Goal: Obtain resource: Download file/media

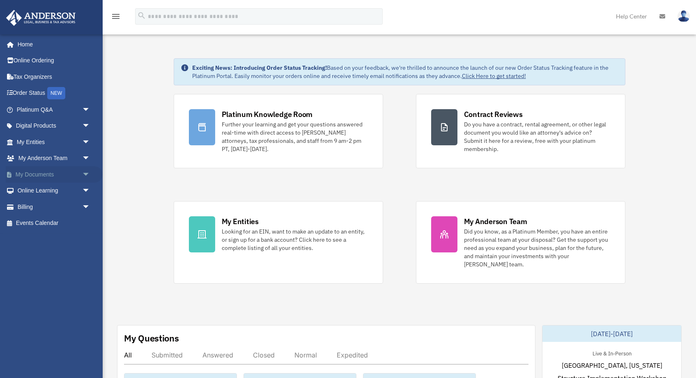
click at [82, 169] on span "arrow_drop_down" at bounding box center [90, 174] width 16 height 17
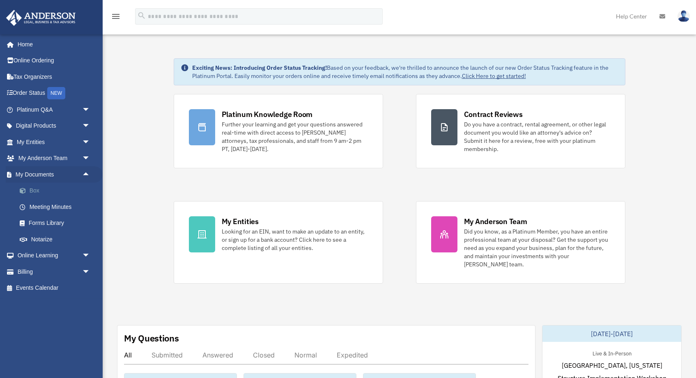
click at [35, 188] on link "Box" at bounding box center [56, 191] width 91 height 16
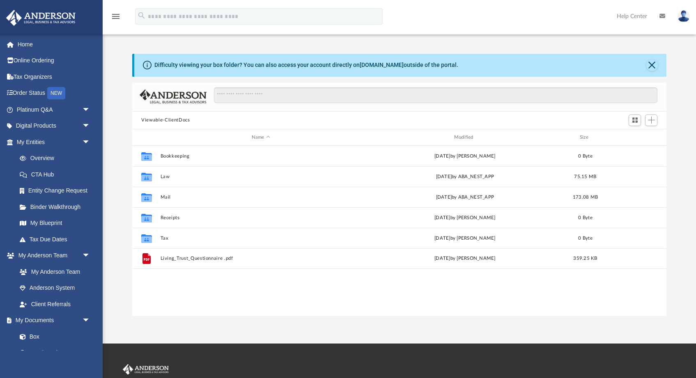
scroll to position [187, 534]
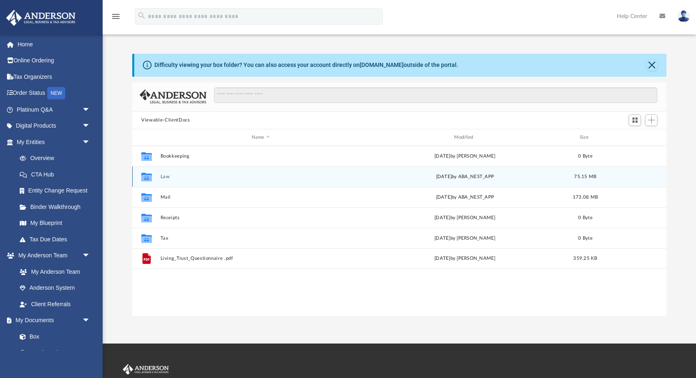
click at [167, 177] on button "Law" at bounding box center [261, 176] width 201 height 5
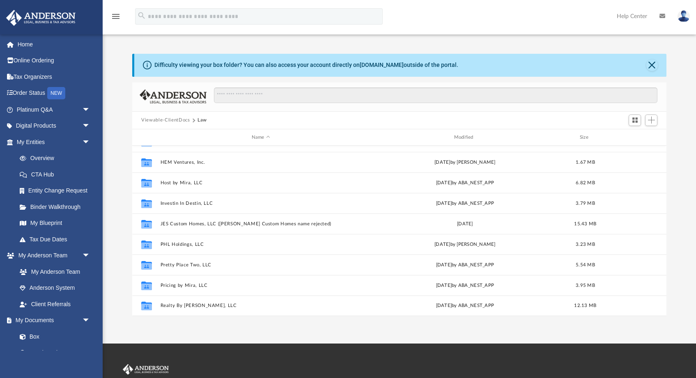
scroll to position [96, 0]
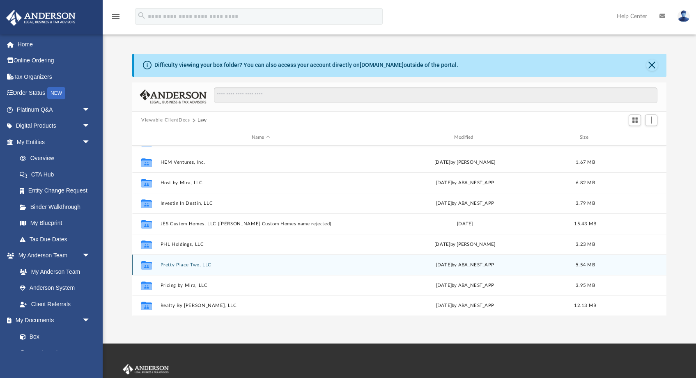
click at [191, 266] on button "Pretty Place Two, LLC" at bounding box center [261, 264] width 201 height 5
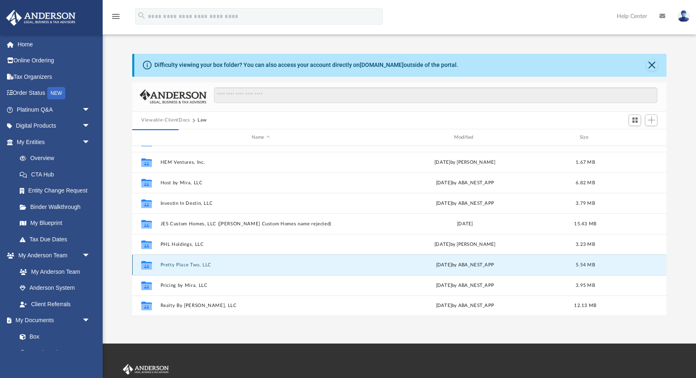
scroll to position [0, 0]
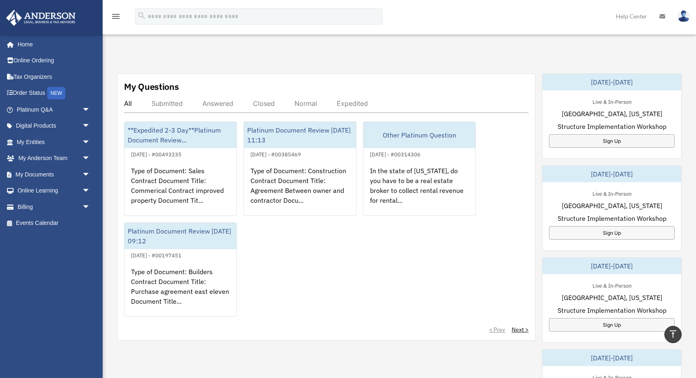
scroll to position [273, 0]
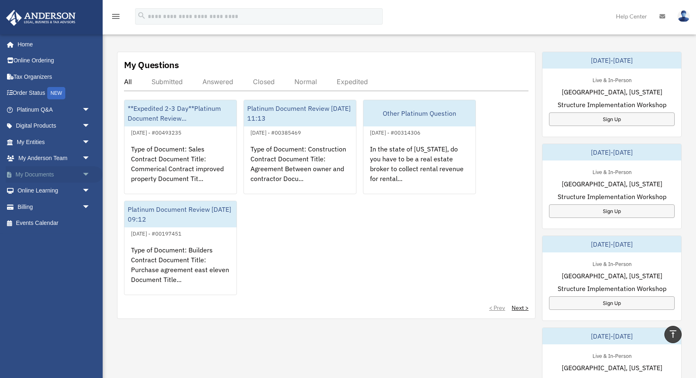
click at [87, 174] on span "arrow_drop_down" at bounding box center [90, 174] width 16 height 17
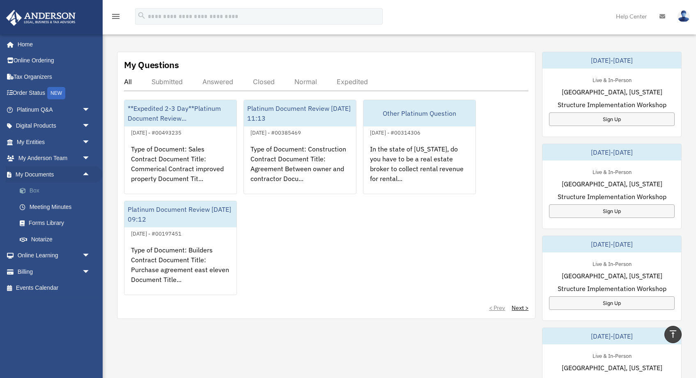
click at [35, 190] on link "Box" at bounding box center [56, 191] width 91 height 16
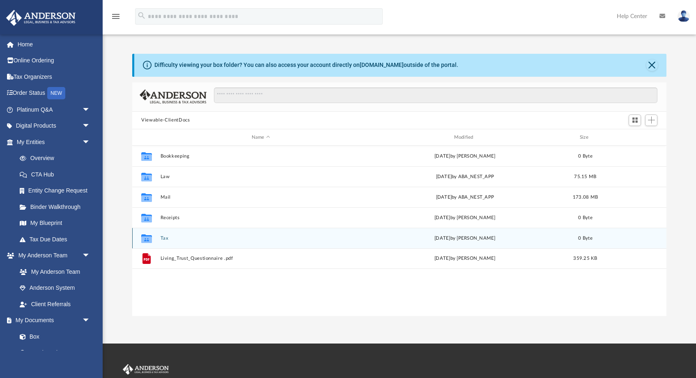
scroll to position [187, 534]
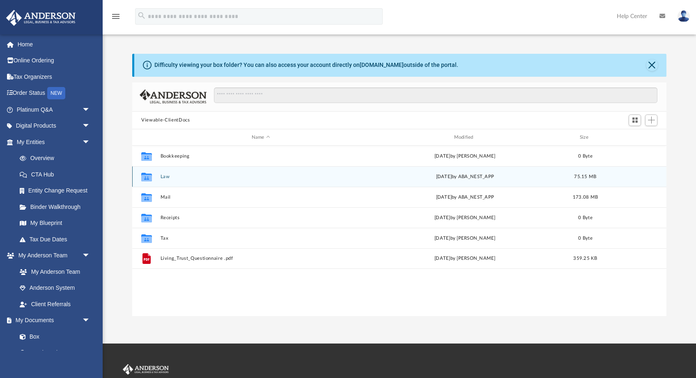
click at [168, 176] on button "Law" at bounding box center [261, 176] width 201 height 5
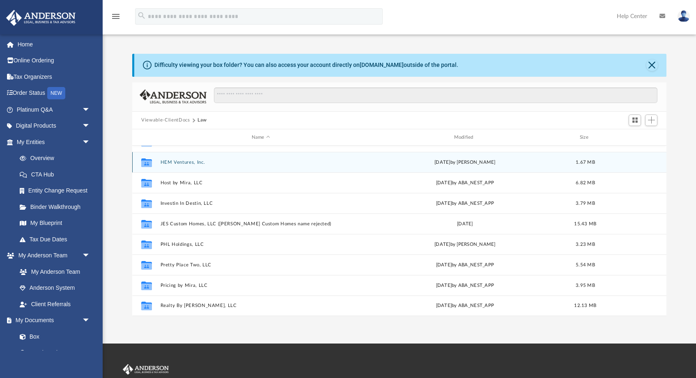
scroll to position [96, 0]
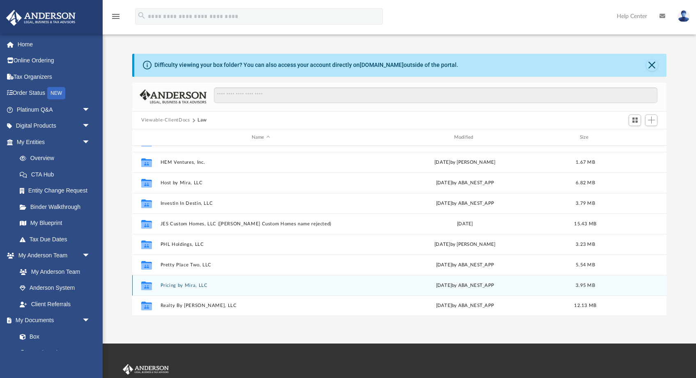
click at [184, 284] on button "Pricing by Mira, LLC" at bounding box center [261, 285] width 201 height 5
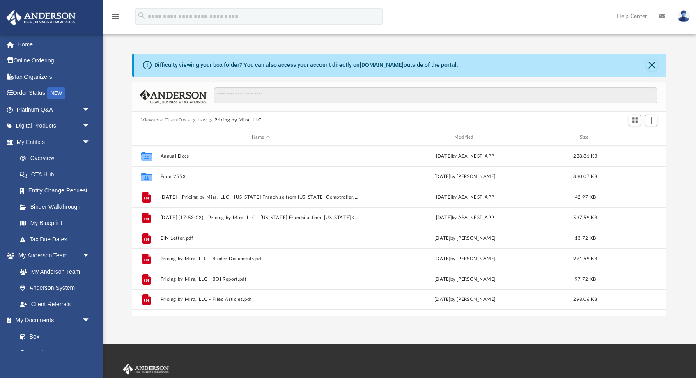
scroll to position [0, 0]
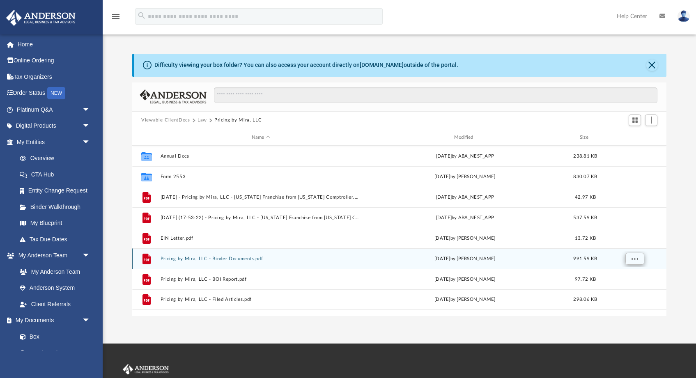
click at [641, 260] on button "More options" at bounding box center [634, 259] width 19 height 12
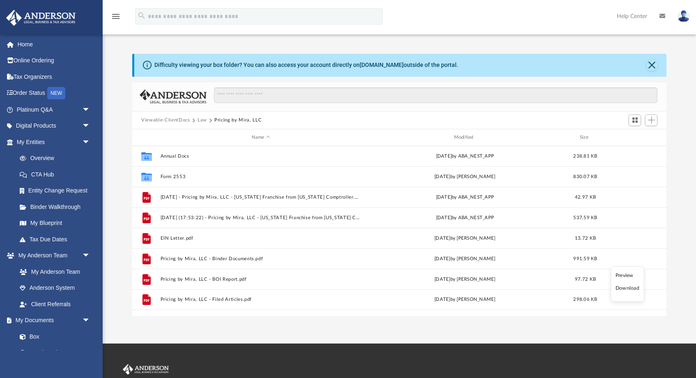
click at [630, 287] on li "Download" at bounding box center [627, 288] width 24 height 9
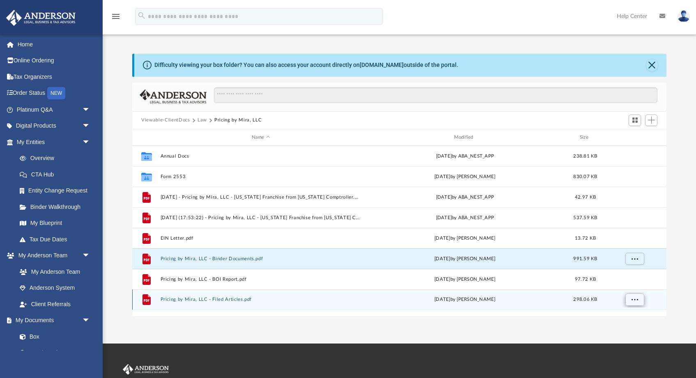
click at [638, 301] on span "More options" at bounding box center [634, 299] width 7 height 5
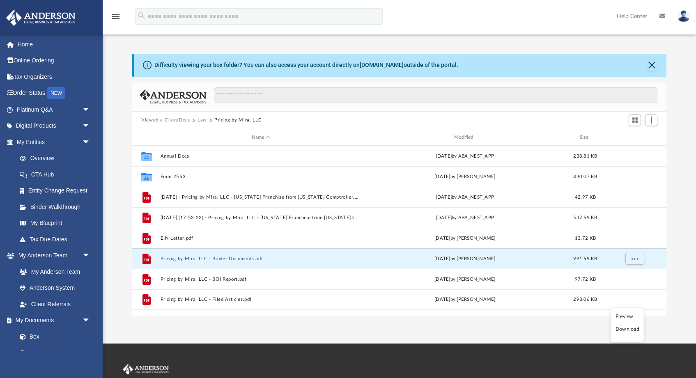
click at [630, 329] on li "Download" at bounding box center [627, 329] width 24 height 9
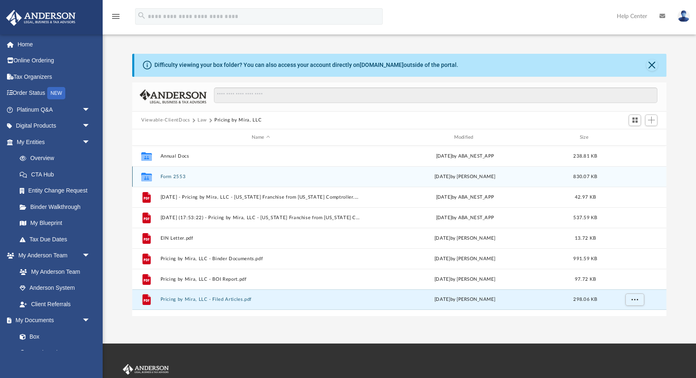
click at [163, 176] on button "Form 2553" at bounding box center [261, 176] width 201 height 5
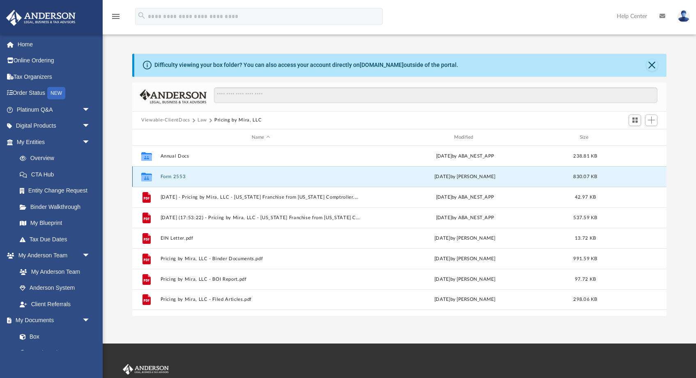
click at [163, 176] on button "Form 2553" at bounding box center [261, 176] width 201 height 5
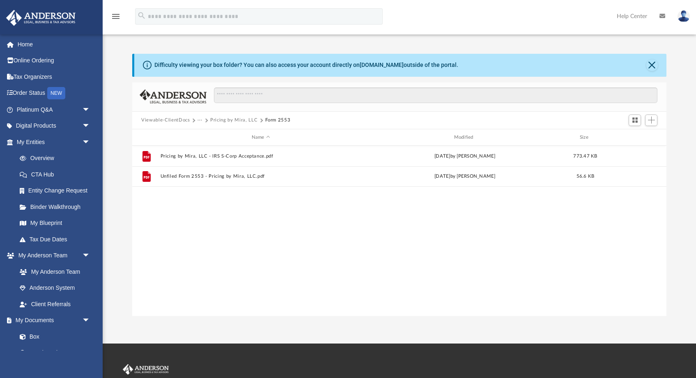
click at [170, 119] on button "Viewable-ClientDocs" at bounding box center [165, 120] width 48 height 7
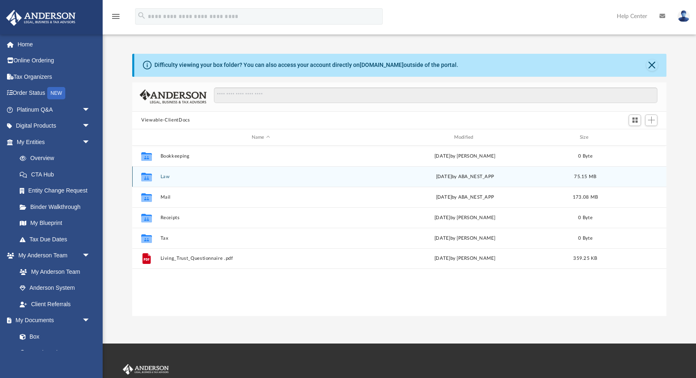
click at [176, 181] on div "Collaborated Folder Law Tue Sep 9 2025 by ABA_NEST_APP 75.15 MB" at bounding box center [399, 176] width 534 height 21
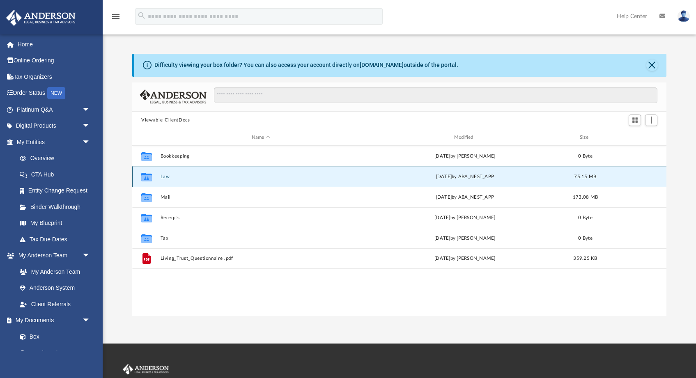
click at [176, 181] on div "Collaborated Folder Law Tue Sep 9 2025 by ABA_NEST_APP 75.15 MB" at bounding box center [399, 176] width 534 height 21
click at [163, 179] on button "Law" at bounding box center [261, 176] width 201 height 5
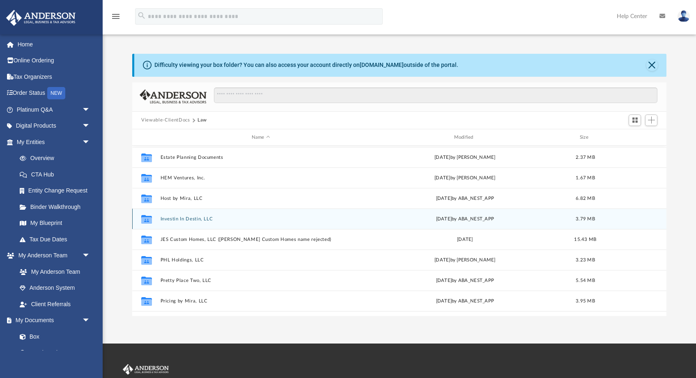
scroll to position [89, 0]
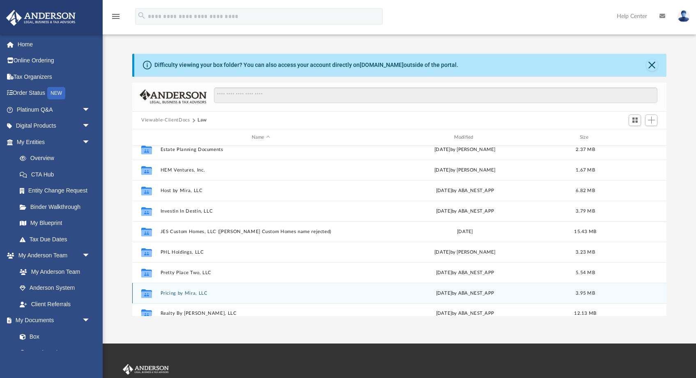
click at [184, 293] on button "Pricing by Mira, LLC" at bounding box center [261, 293] width 201 height 5
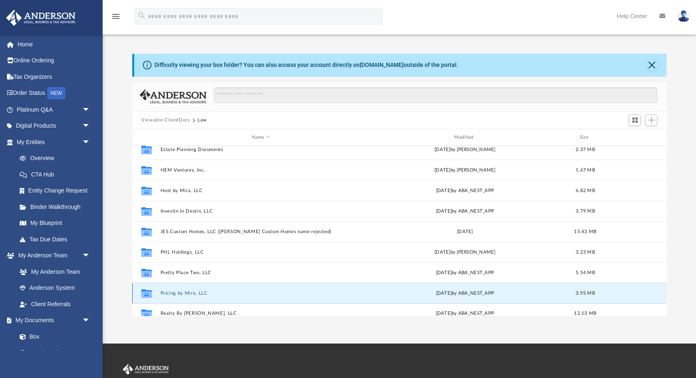
click at [184, 293] on button "Pricing by Mira, LLC" at bounding box center [261, 293] width 201 height 5
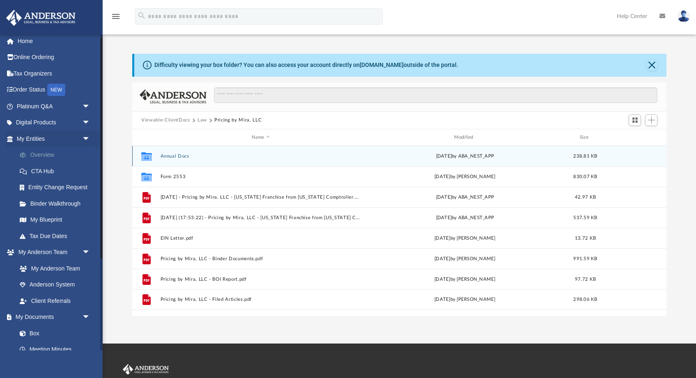
scroll to position [8, 0]
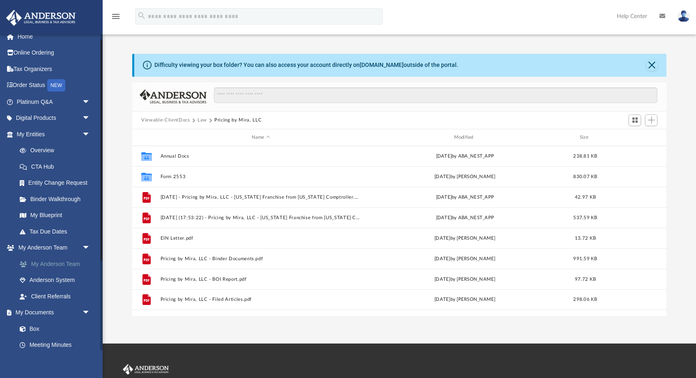
click at [27, 262] on span at bounding box center [27, 265] width 7 height 6
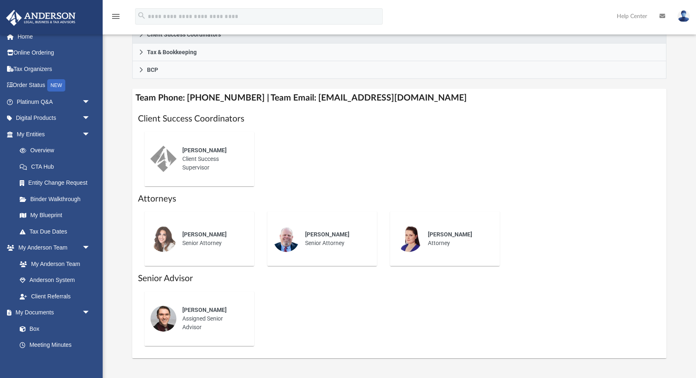
scroll to position [279, 0]
